Goal: Task Accomplishment & Management: Use online tool/utility

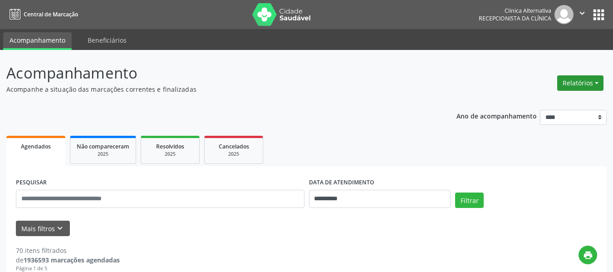
click at [579, 82] on button "Relatórios" at bounding box center [580, 82] width 46 height 15
click at [532, 100] on link "Agendamentos" at bounding box center [554, 102] width 97 height 13
select select "*"
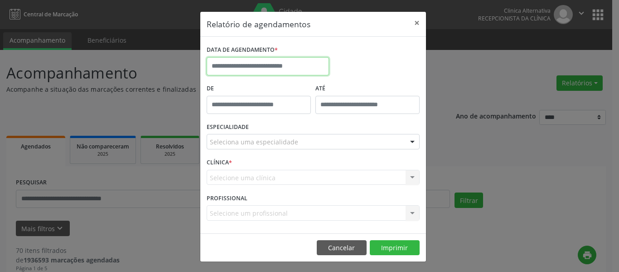
click at [309, 64] on input "text" at bounding box center [268, 66] width 122 height 18
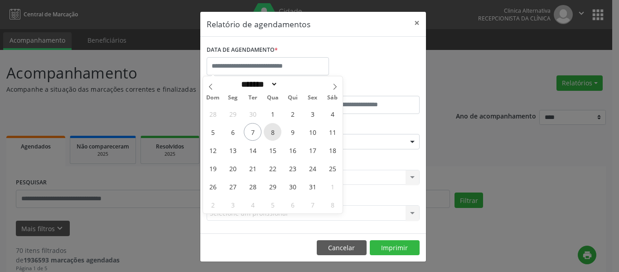
click at [272, 130] on span "8" at bounding box center [273, 132] width 18 height 18
type input "**********"
click at [272, 130] on span "8" at bounding box center [273, 132] width 18 height 18
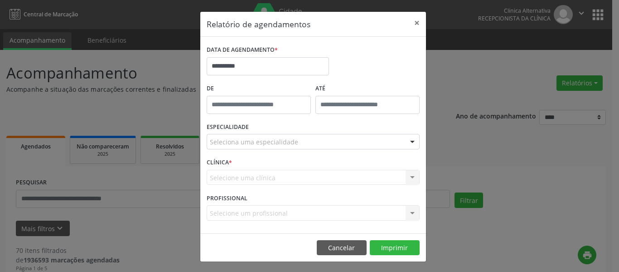
click at [408, 140] on div at bounding box center [413, 141] width 14 height 15
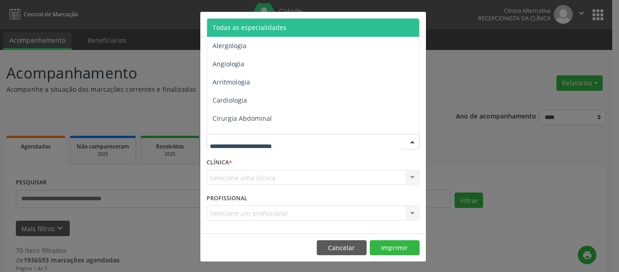
click at [273, 30] on span "Todas as especialidades" at bounding box center [250, 27] width 74 height 9
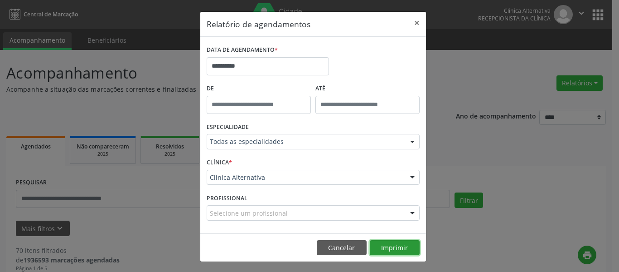
click at [397, 251] on button "Imprimir" at bounding box center [395, 247] width 50 height 15
